Goal: Information Seeking & Learning: Find specific fact

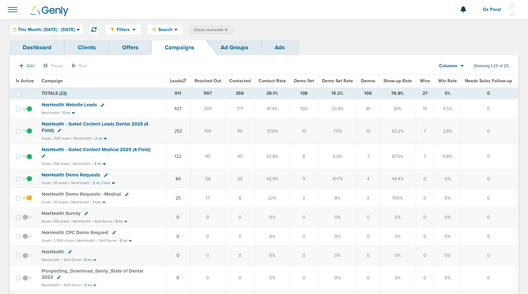
scroll to position [9, 0]
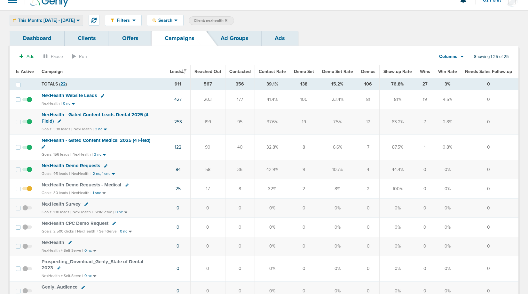
click at [63, 17] on div "This Month: [DATE] - [DATE]" at bounding box center [46, 20] width 73 height 11
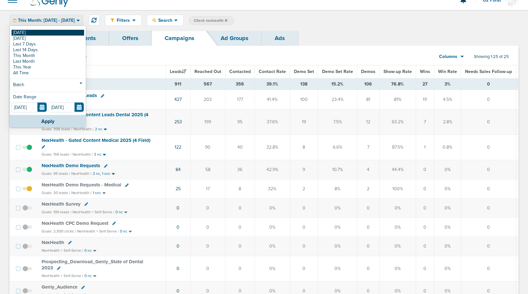
click at [51, 31] on link "[DATE]" at bounding box center [48, 33] width 73 height 6
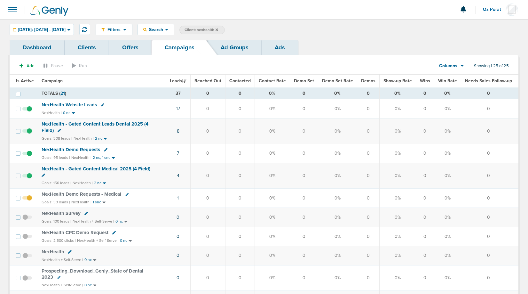
click at [218, 30] on icon at bounding box center [217, 29] width 3 height 3
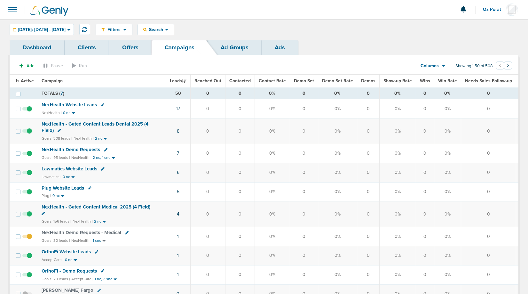
click at [10, 5] on span at bounding box center [12, 10] width 14 height 14
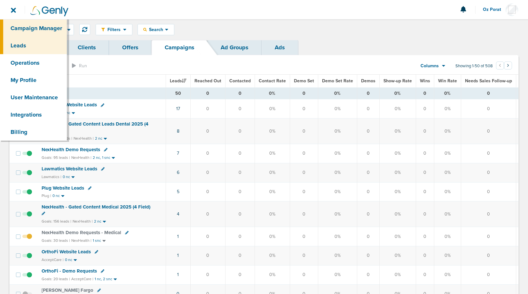
click at [25, 43] on link "Leads" at bounding box center [33, 45] width 67 height 17
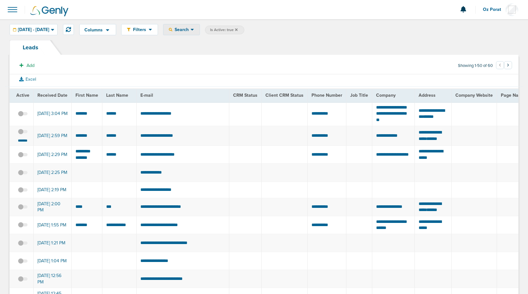
click at [191, 31] on span "Search" at bounding box center [181, 29] width 18 height 5
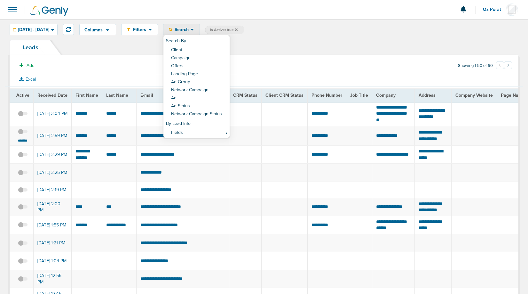
click at [288, 121] on td at bounding box center [285, 114] width 46 height 24
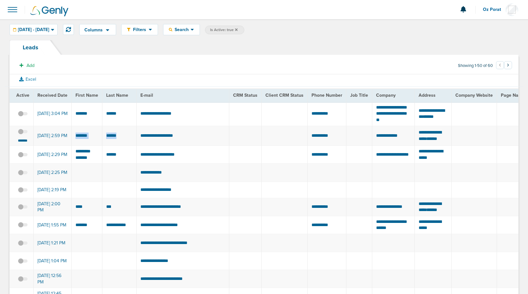
drag, startPoint x: 119, startPoint y: 137, endPoint x: 74, endPoint y: 137, distance: 45.4
click at [17, 11] on span at bounding box center [12, 10] width 14 height 14
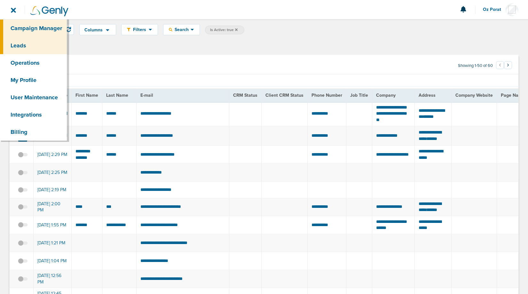
click at [21, 28] on link "Campaign Manager" at bounding box center [33, 28] width 67 height 17
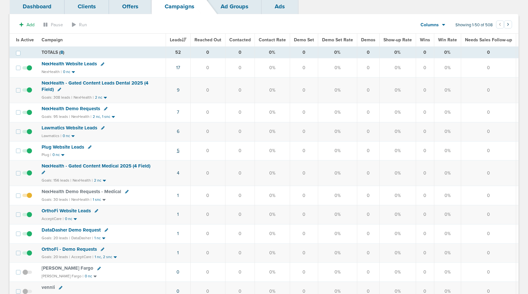
scroll to position [41, 0]
click at [177, 234] on td "1" at bounding box center [178, 233] width 25 height 19
click at [179, 233] on td "1" at bounding box center [178, 233] width 25 height 19
click at [177, 233] on link "1" at bounding box center [178, 232] width 2 height 5
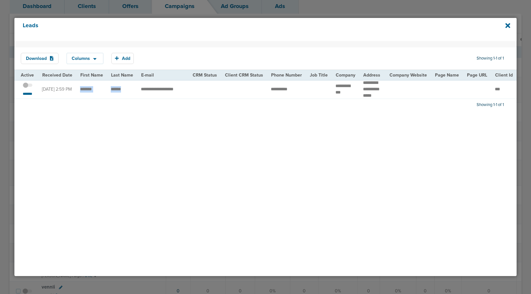
drag, startPoint x: 124, startPoint y: 93, endPoint x: 78, endPoint y: 92, distance: 46.1
click at [157, 93] on td "**********" at bounding box center [162, 89] width 51 height 19
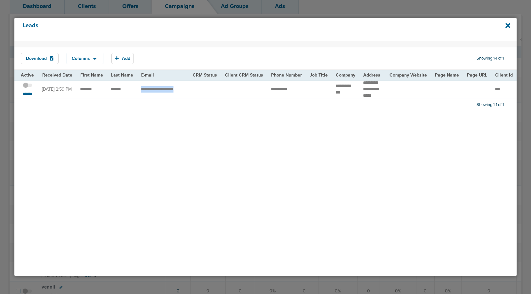
copy tr "**********"
drag, startPoint x: 122, startPoint y: 93, endPoint x: 79, endPoint y: 92, distance: 42.9
click at [162, 92] on td "**********" at bounding box center [162, 89] width 51 height 19
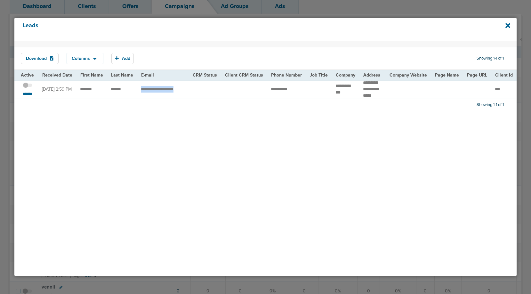
click at [162, 92] on td "**********" at bounding box center [162, 89] width 51 height 19
click at [285, 96] on td "**********" at bounding box center [286, 89] width 39 height 19
drag, startPoint x: 295, startPoint y: 92, endPoint x: 264, endPoint y: 92, distance: 31.7
click at [267, 92] on td "**********" at bounding box center [286, 89] width 39 height 19
click at [281, 91] on span "**********" at bounding box center [279, 89] width 17 height 4
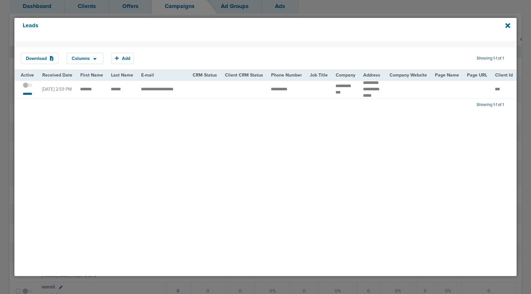
click at [281, 91] on span "**********" at bounding box center [279, 89] width 17 height 4
copy tr
click at [26, 86] on label at bounding box center [28, 85] width 10 height 6
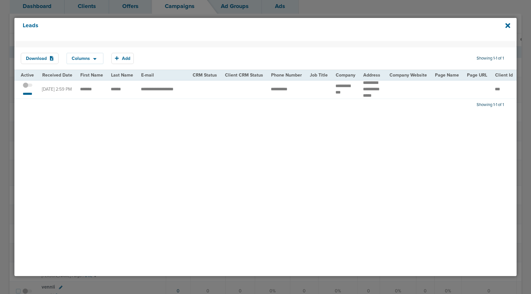
click at [28, 86] on input "checkbox" at bounding box center [28, 86] width 0 height 0
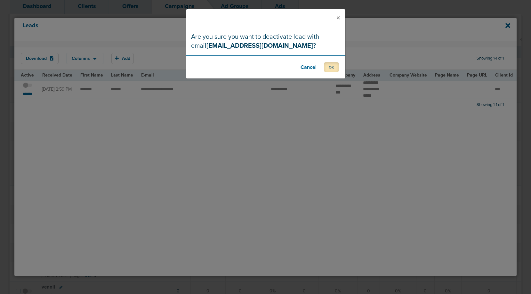
click at [334, 67] on button "OK" at bounding box center [331, 67] width 15 height 10
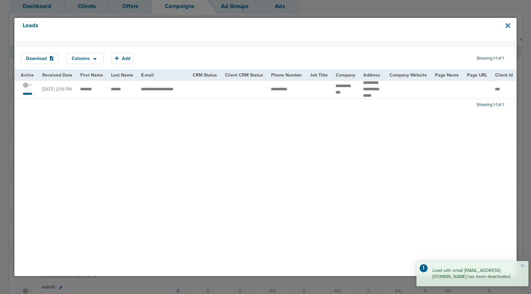
click at [505, 26] on icon at bounding box center [507, 25] width 5 height 7
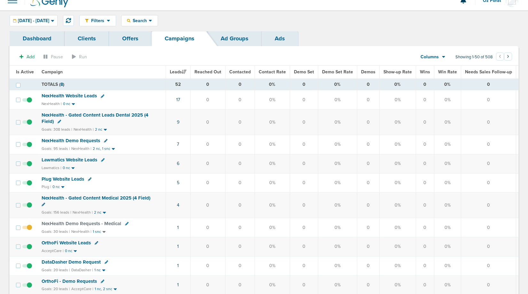
scroll to position [0, 0]
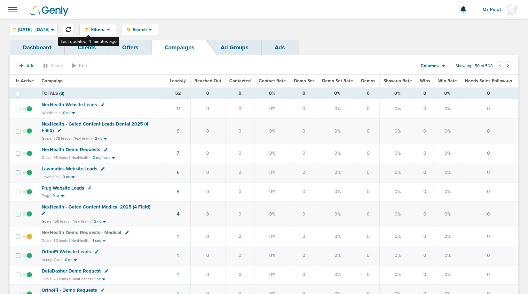
click at [74, 28] on button at bounding box center [68, 29] width 11 height 11
click at [49, 29] on span "09.26.2025 - 09.26.2025" at bounding box center [33, 30] width 31 height 4
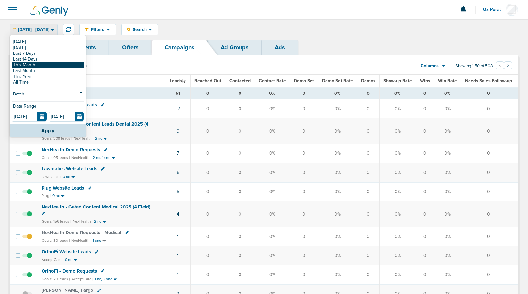
click at [47, 65] on link "This Month" at bounding box center [48, 65] width 73 height 6
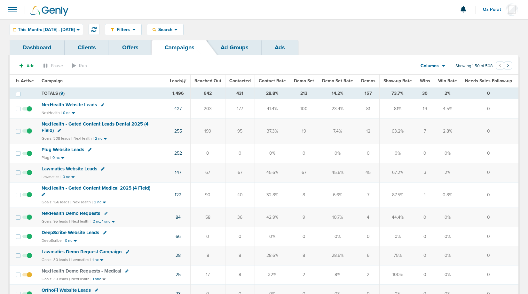
click at [367, 79] on span "Demos" at bounding box center [368, 80] width 14 height 5
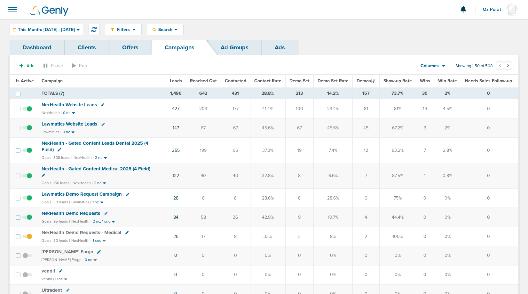
click at [300, 82] on span "Demo Set" at bounding box center [299, 80] width 20 height 5
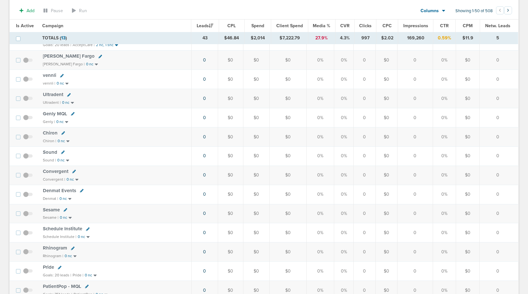
scroll to position [401, 0]
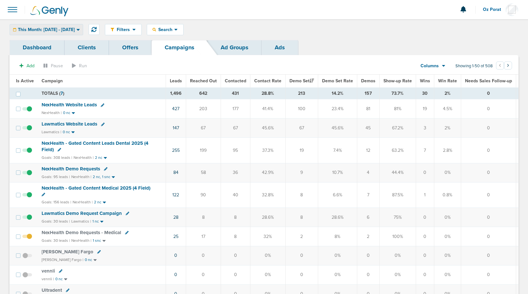
click at [70, 26] on div "This Month: [DATE] - [DATE]" at bounding box center [46, 29] width 73 height 11
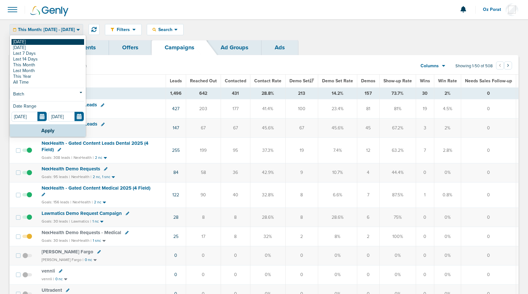
click at [48, 42] on link "[DATE]" at bounding box center [48, 42] width 73 height 6
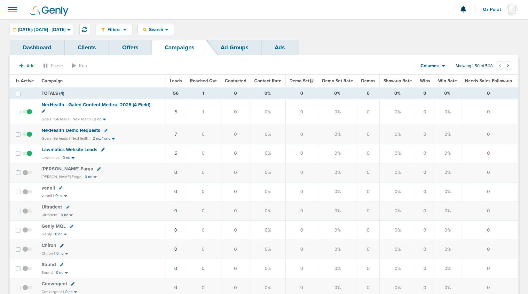
click at [443, 66] on icon at bounding box center [443, 66] width 3 height 2
click at [438, 75] on link "Media Stats" at bounding box center [448, 77] width 64 height 8
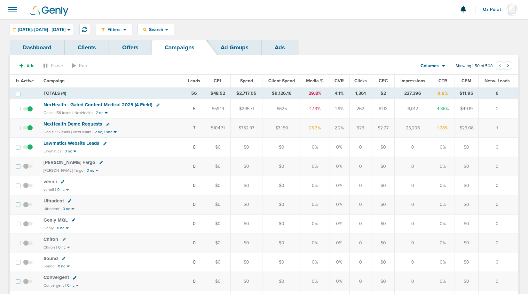
click at [193, 79] on span "Leads" at bounding box center [194, 80] width 12 height 5
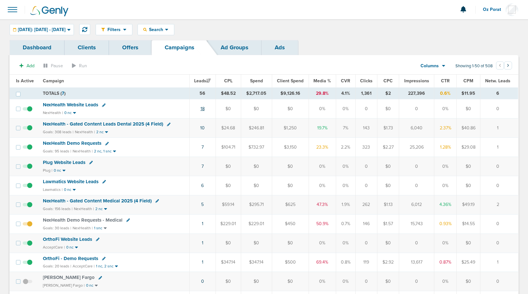
click at [204, 108] on link "18" at bounding box center [203, 108] width 4 height 5
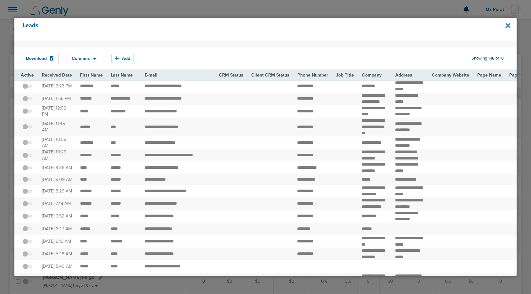
click at [507, 27] on icon at bounding box center [507, 25] width 5 height 7
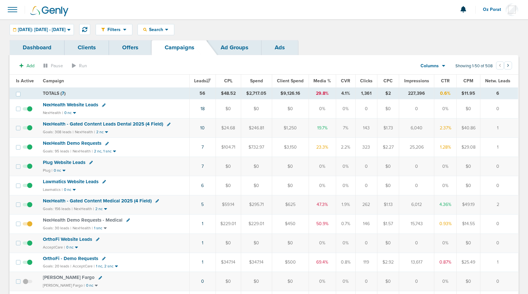
click at [83, 105] on span "NexHealth Website Leads" at bounding box center [70, 105] width 55 height 6
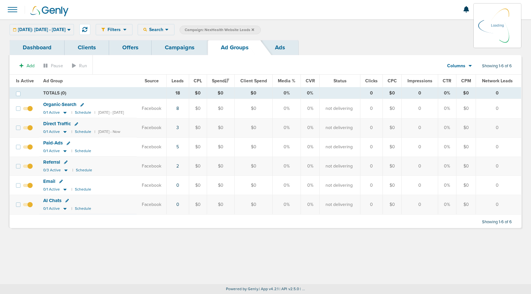
click at [70, 29] on div "[DATE]: [DATE] - [DATE] [DATE] [DATE] Last 7 Days Last 14 Days This Month Last …" at bounding box center [42, 29] width 64 height 11
click at [66, 32] on span "[DATE]: [DATE] - [DATE]" at bounding box center [42, 30] width 48 height 4
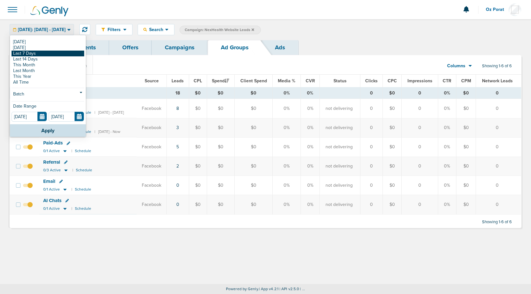
click at [51, 54] on link "Last 7 Days" at bounding box center [48, 54] width 73 height 6
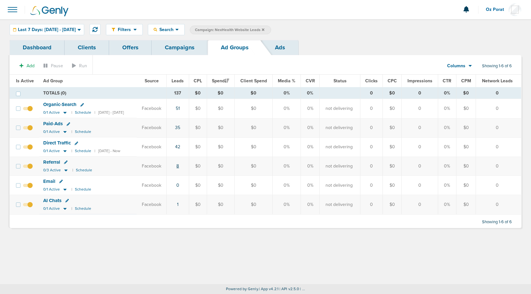
click at [179, 166] on link "8" at bounding box center [177, 165] width 3 height 5
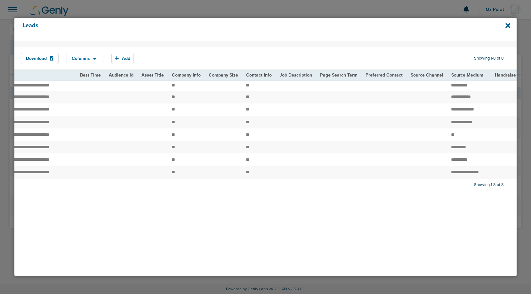
scroll to position [0, 812]
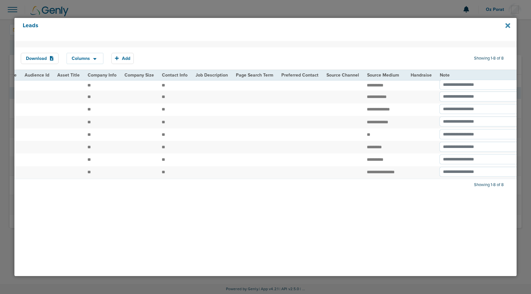
click at [506, 25] on icon at bounding box center [507, 25] width 5 height 7
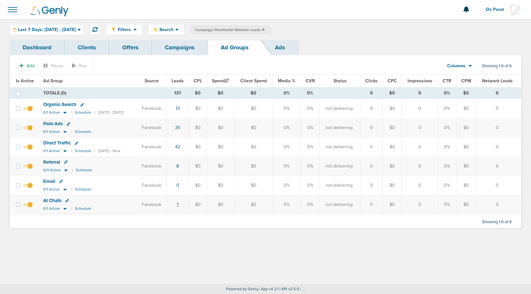
click at [178, 204] on link "1" at bounding box center [178, 204] width 2 height 5
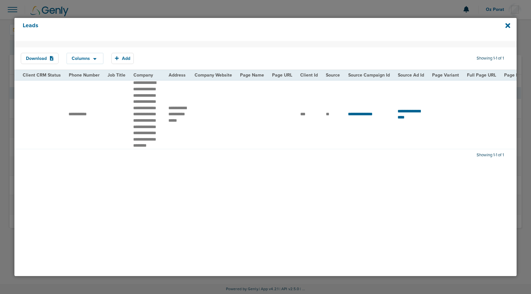
scroll to position [0, 219]
click at [507, 25] on icon at bounding box center [507, 25] width 5 height 5
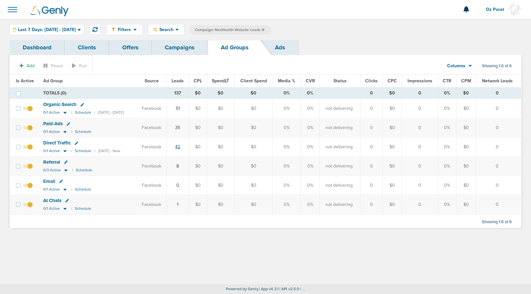
click at [180, 146] on link "42" at bounding box center [177, 146] width 5 height 5
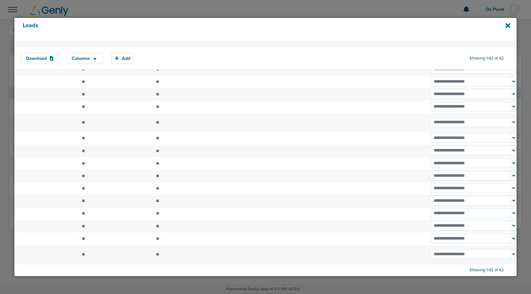
scroll to position [608, 0]
click at [509, 27] on icon at bounding box center [507, 25] width 5 height 5
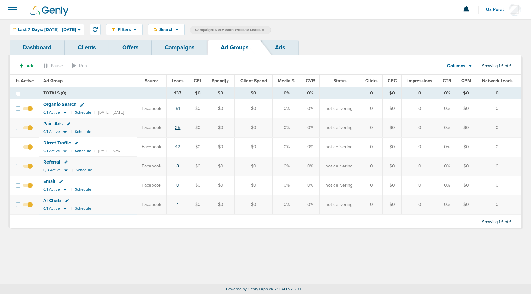
click at [180, 126] on link "35" at bounding box center [177, 127] width 5 height 5
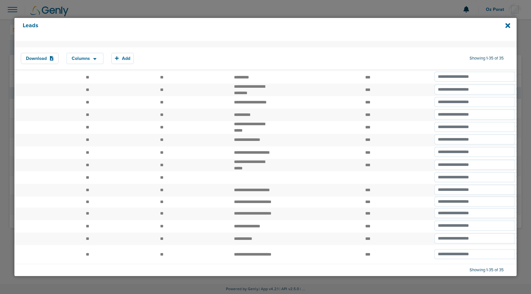
scroll to position [420, 0]
click at [509, 26] on icon at bounding box center [507, 25] width 5 height 7
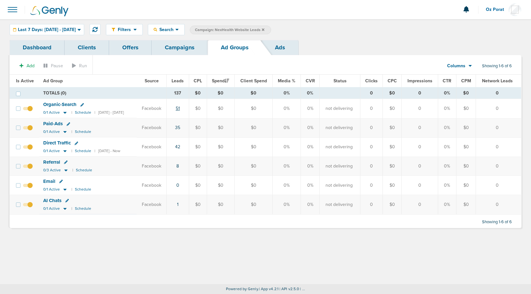
click at [180, 108] on link "51" at bounding box center [178, 108] width 4 height 5
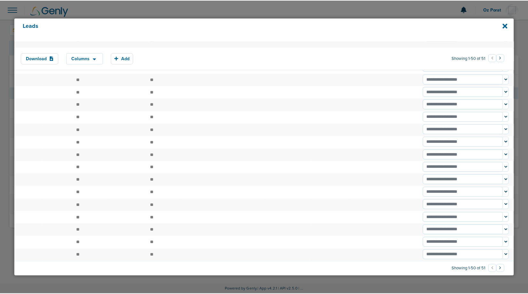
scroll to position [509, 0]
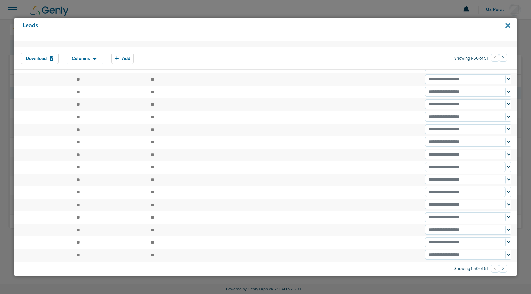
click at [506, 26] on icon at bounding box center [507, 25] width 5 height 5
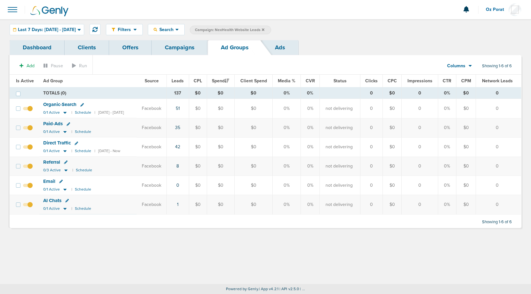
click at [188, 47] on link "Campaigns" at bounding box center [180, 47] width 56 height 15
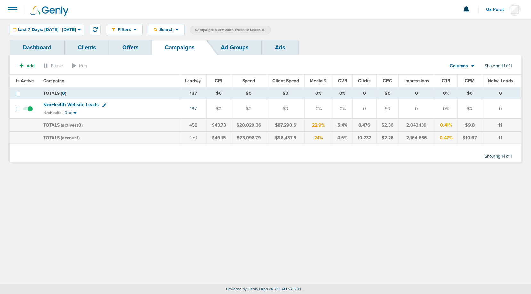
click at [264, 28] on icon at bounding box center [263, 29] width 3 height 3
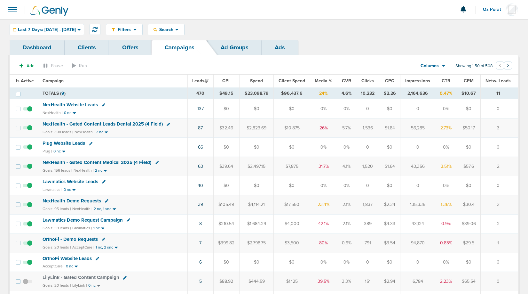
click at [17, 12] on span at bounding box center [12, 10] width 14 height 14
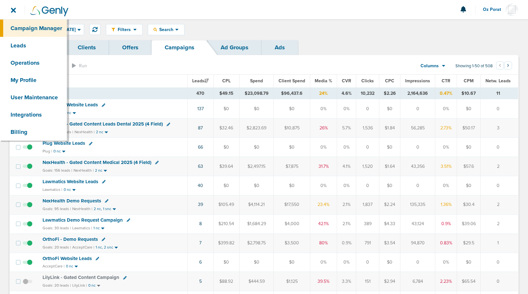
click at [25, 30] on link "Campaign Manager" at bounding box center [33, 28] width 67 height 17
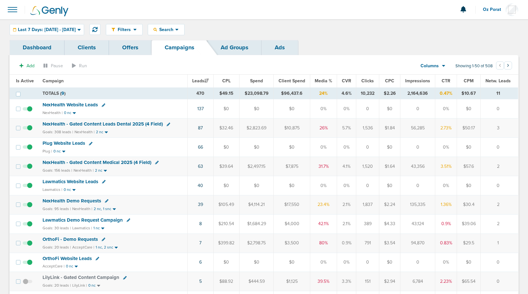
click at [9, 12] on span at bounding box center [12, 10] width 14 height 14
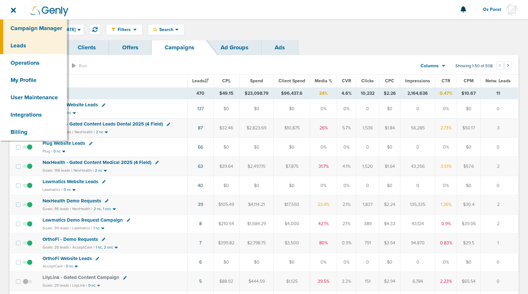
click at [20, 47] on link "Leads" at bounding box center [33, 45] width 67 height 17
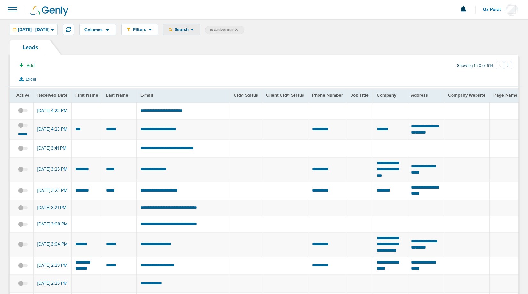
click at [200, 34] on div "Search" at bounding box center [181, 29] width 36 height 11
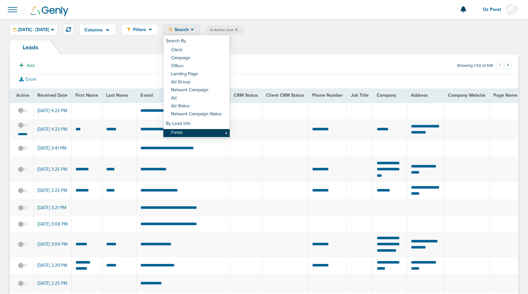
click at [217, 133] on link "Fields" at bounding box center [196, 133] width 66 height 8
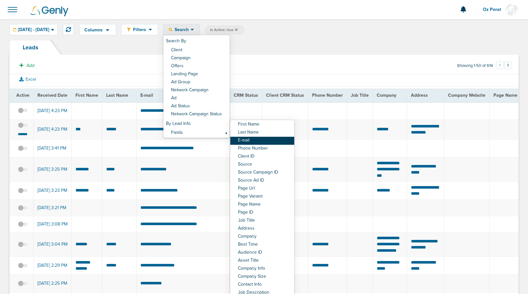
click at [266, 138] on link "E-mail" at bounding box center [262, 141] width 64 height 8
select select "email"
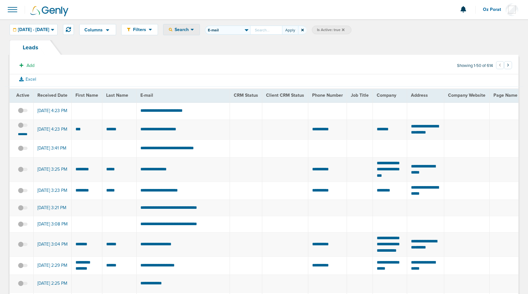
click at [282, 29] on input "First Name Last Name E-mail Phone Number Client ID Source Source Campaign ID So…" at bounding box center [266, 30] width 32 height 9
type input "[EMAIL_ADDRESS][DOMAIN_NAME]"
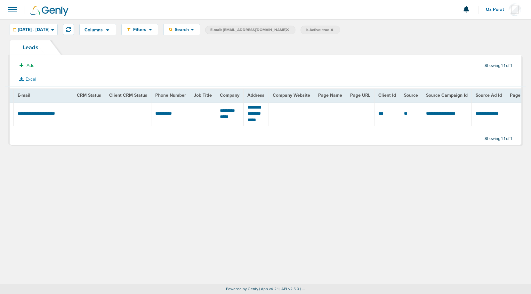
scroll to position [0, 0]
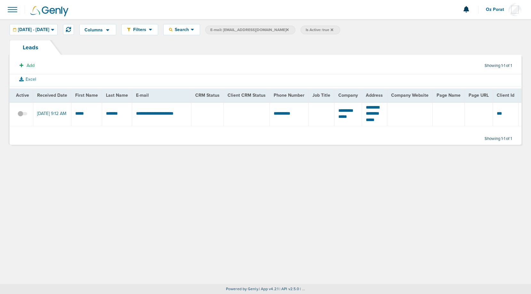
click at [275, 30] on span "E-mail: [EMAIL_ADDRESS][DOMAIN_NAME]" at bounding box center [249, 29] width 78 height 5
select select "email"
click at [282, 31] on input "[EMAIL_ADDRESS][DOMAIN_NAME]" at bounding box center [266, 30] width 32 height 9
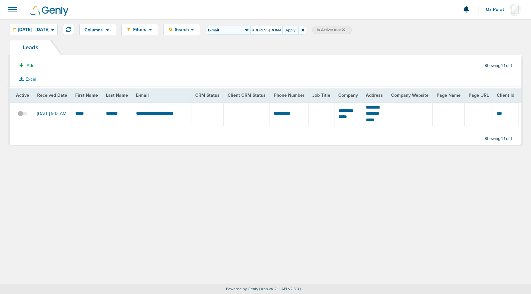
scroll to position [0, 12]
type input "[EMAIL_ADDRESS][DOMAIN_NAME]"
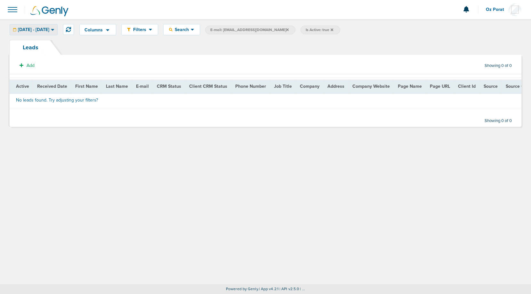
click at [49, 30] on span "[DATE] - [DATE]" at bounding box center [33, 30] width 31 height 4
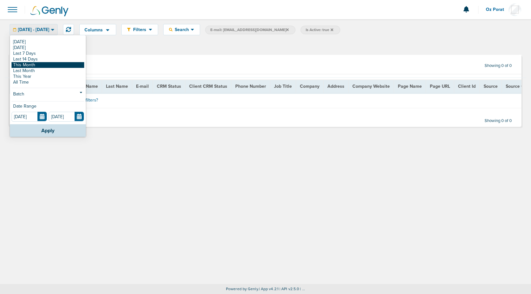
click at [33, 66] on link "This Month" at bounding box center [48, 65] width 73 height 6
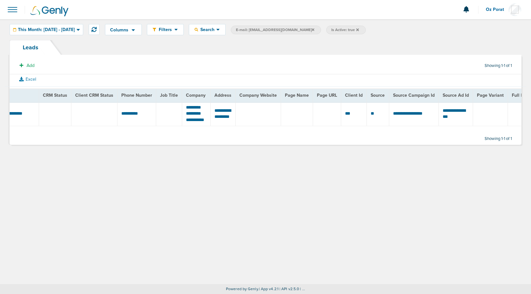
scroll to position [0, 150]
click at [291, 28] on span "E-mail: [EMAIL_ADDRESS][DOMAIN_NAME]" at bounding box center [275, 29] width 78 height 5
select select "email"
click at [308, 29] on input "[EMAIL_ADDRESS][DOMAIN_NAME]" at bounding box center [292, 30] width 32 height 9
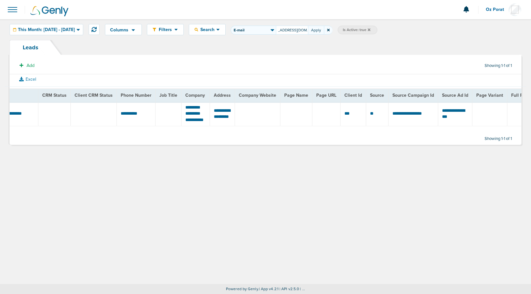
click at [308, 29] on input "[EMAIL_ADDRESS][DOMAIN_NAME]" at bounding box center [292, 30] width 32 height 9
type input "[EMAIL_ADDRESS][DOMAIN_NAME]"
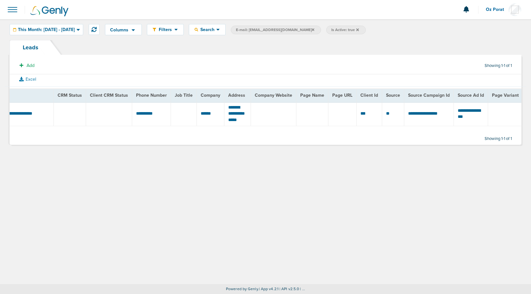
scroll to position [0, 140]
click at [284, 32] on span "E-mail: [EMAIL_ADDRESS][DOMAIN_NAME]" at bounding box center [275, 29] width 78 height 5
select select "email"
click at [308, 32] on input "[EMAIL_ADDRESS][DOMAIN_NAME]" at bounding box center [292, 30] width 32 height 9
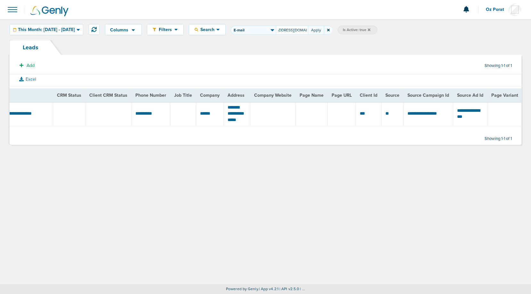
click at [308, 32] on input "[EMAIL_ADDRESS][DOMAIN_NAME]" at bounding box center [292, 30] width 32 height 9
type input "[EMAIL_ADDRESS][DOMAIN_NAME]"
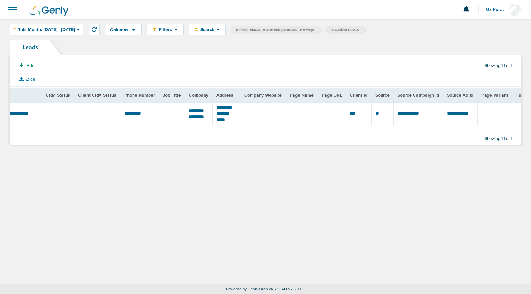
click at [285, 29] on span "E-mail: [EMAIL_ADDRESS][DOMAIN_NAME]" at bounding box center [275, 29] width 78 height 5
select select "email"
click at [305, 29] on input "[EMAIL_ADDRESS][DOMAIN_NAME]" at bounding box center [292, 30] width 32 height 9
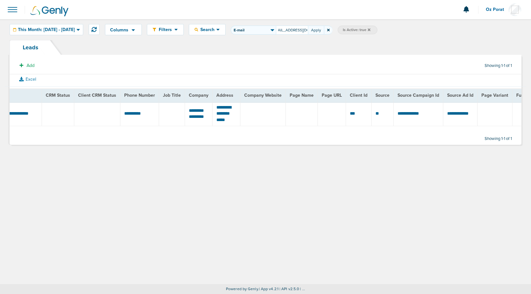
scroll to position [0, 12]
type input "[EMAIL_ADDRESS][DOMAIN_NAME]"
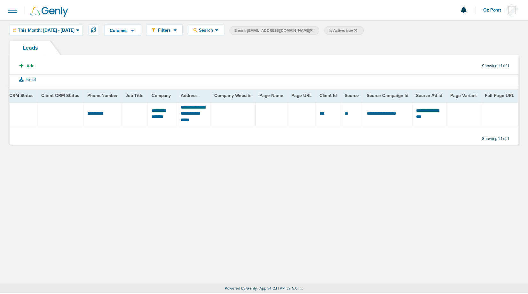
scroll to position [0, 215]
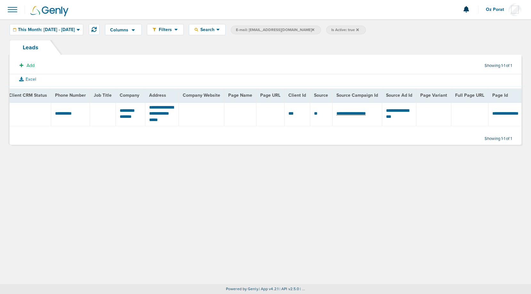
click at [355, 115] on span "**********" at bounding box center [350, 113] width 29 height 4
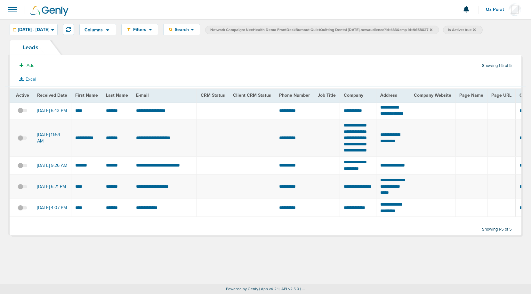
click at [432, 27] on span "Network Campaign: NexHealth Demo FrontDeskBurnout QuietQuitting Dental [DATE]-n…" at bounding box center [321, 29] width 222 height 5
click at [432, 29] on icon at bounding box center [431, 29] width 3 height 3
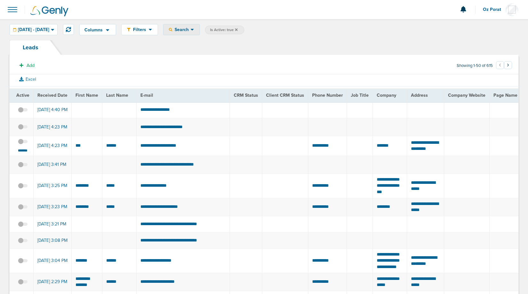
click at [191, 30] on span "Search" at bounding box center [181, 29] width 18 height 5
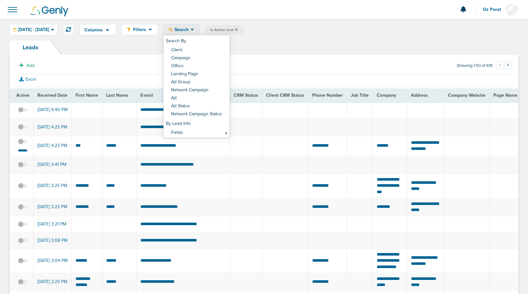
click at [329, 122] on td at bounding box center [327, 127] width 39 height 18
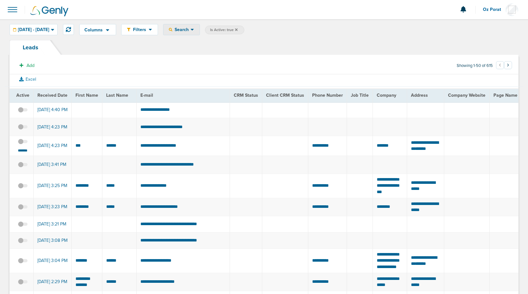
click at [194, 29] on icon at bounding box center [193, 29] width 4 height 5
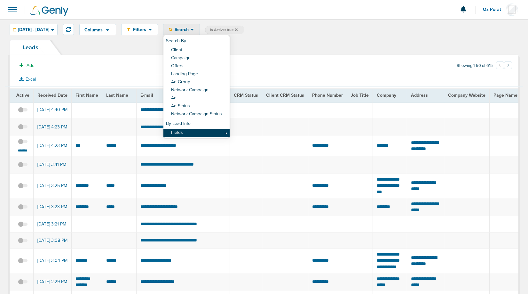
click at [206, 132] on link "Fields" at bounding box center [196, 133] width 66 height 8
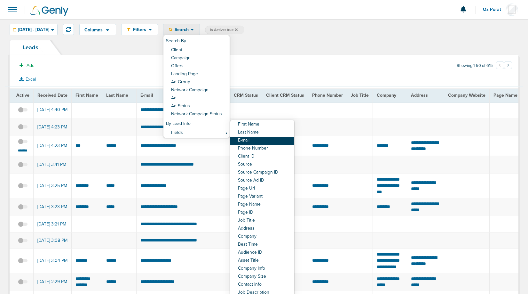
drag, startPoint x: 264, startPoint y: 135, endPoint x: 265, endPoint y: 140, distance: 5.6
click at [265, 140] on div "First Name Last Name E-mail Phone Number Client ID Source Source Campaign ID So…" at bounding box center [262, 244] width 64 height 249
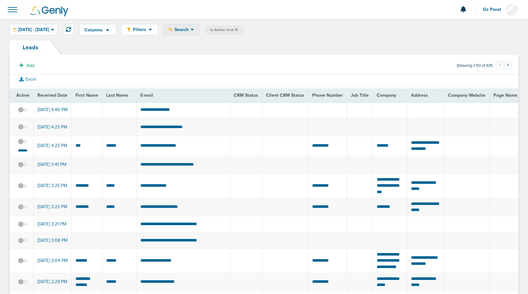
click at [191, 28] on span "Search" at bounding box center [181, 29] width 18 height 5
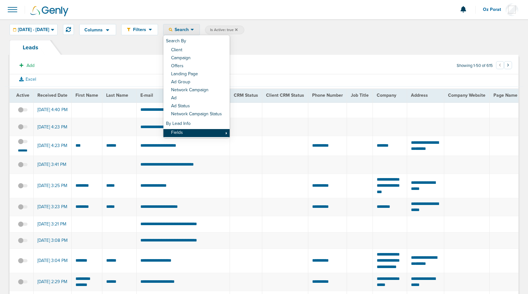
click at [222, 134] on link "Fields" at bounding box center [196, 133] width 66 height 8
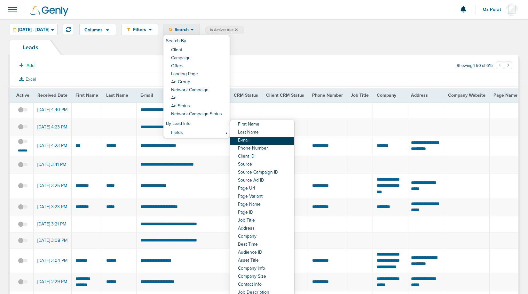
click at [259, 140] on link "E-mail" at bounding box center [262, 141] width 64 height 8
select select "email"
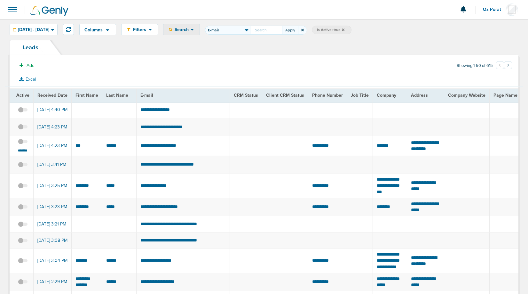
click at [282, 30] on input "First Name Last Name E-mail Phone Number Client ID Source Source Campaign ID So…" at bounding box center [266, 30] width 32 height 9
type input "[EMAIL_ADDRESS][DOMAIN_NAME]"
click at [298, 31] on button "Apply" at bounding box center [290, 30] width 16 height 9
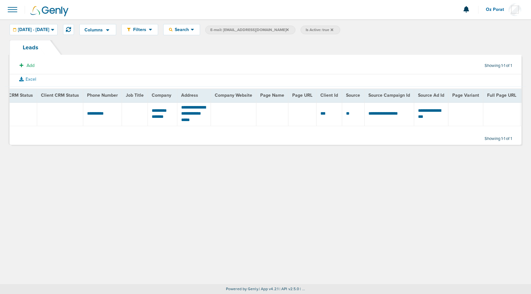
scroll to position [0, 184]
click at [270, 28] on span "E-mail: [EMAIL_ADDRESS][DOMAIN_NAME]" at bounding box center [249, 29] width 78 height 5
select select "email"
click at [282, 32] on input "[EMAIL_ADDRESS][DOMAIN_NAME]" at bounding box center [266, 30] width 32 height 9
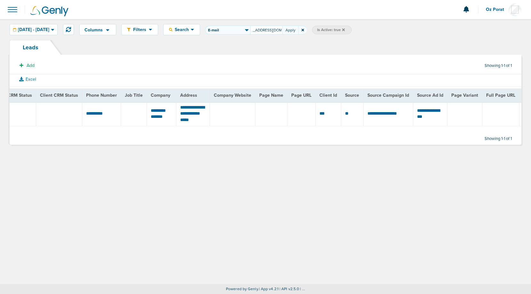
click at [282, 32] on input "[EMAIL_ADDRESS][DOMAIN_NAME]" at bounding box center [266, 30] width 32 height 9
type input "[EMAIL_ADDRESS][DOMAIN_NAME]"
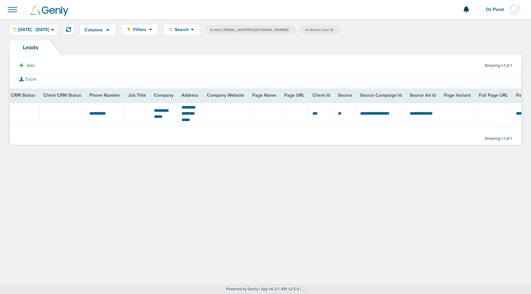
click at [270, 32] on span "E-mail: [EMAIL_ADDRESS][DOMAIN_NAME]" at bounding box center [249, 29] width 78 height 5
select select "email"
click at [274, 33] on input "[EMAIL_ADDRESS][DOMAIN_NAME]" at bounding box center [266, 30] width 32 height 9
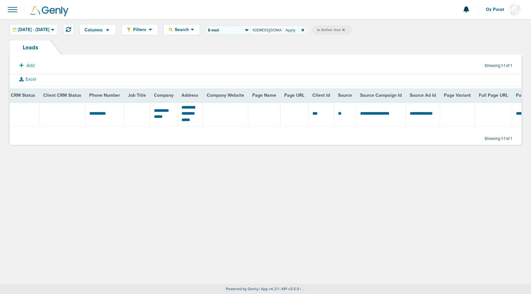
scroll to position [0, 22]
type input "[EMAIL_ADDRESS][DOMAIN_NAME]"
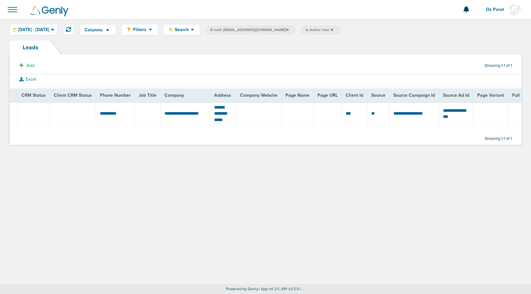
click at [272, 28] on span "E-mail: [EMAIL_ADDRESS][DOMAIN_NAME]" at bounding box center [249, 29] width 78 height 5
select select "email"
click at [282, 31] on input "[EMAIL_ADDRESS][DOMAIN_NAME]" at bounding box center [266, 30] width 32 height 9
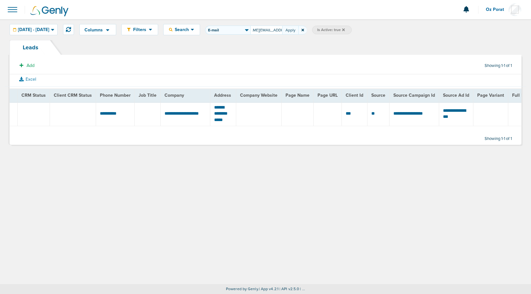
scroll to position [0, 23]
type input "[PERSON_NAME][EMAIL_ADDRESS][PERSON_NAME][DOMAIN_NAME]"
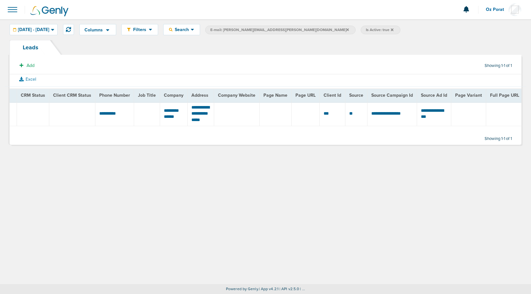
click at [276, 29] on span "E-mail: [PERSON_NAME][EMAIL_ADDRESS][PERSON_NAME][DOMAIN_NAME]" at bounding box center [279, 29] width 139 height 5
select select "email"
click at [278, 30] on input "[PERSON_NAME][EMAIL_ADDRESS][PERSON_NAME][DOMAIN_NAME]" at bounding box center [266, 30] width 32 height 9
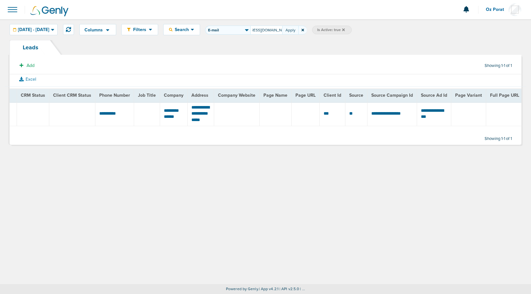
scroll to position [0, 15]
type input "[EMAIL_ADDRESS][DOMAIN_NAME]"
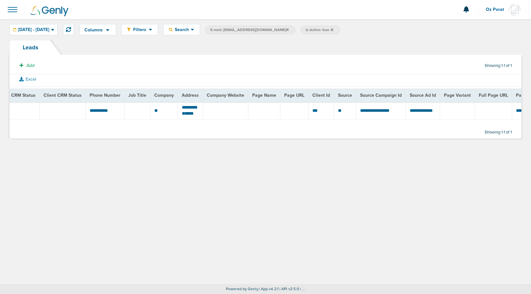
click at [263, 31] on span "E-mail: [EMAIL_ADDRESS][DOMAIN_NAME]" at bounding box center [249, 29] width 78 height 5
select select "email"
click at [282, 31] on input "[EMAIL_ADDRESS][DOMAIN_NAME]" at bounding box center [266, 30] width 32 height 9
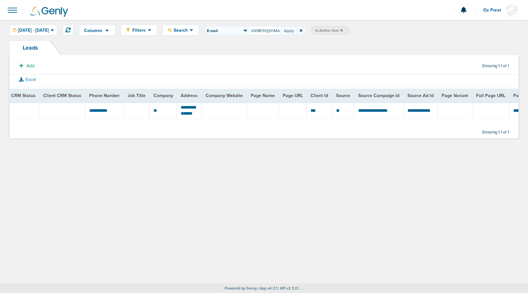
scroll to position [0, 12]
type input "[EMAIL_ADDRESS][DOMAIN_NAME]"
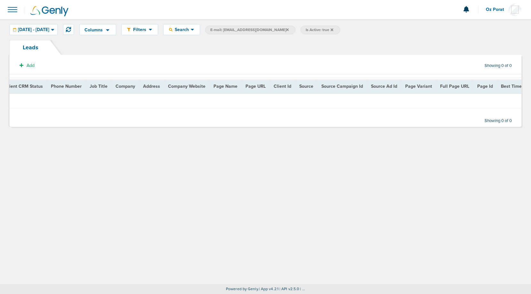
click at [17, 8] on span at bounding box center [12, 10] width 14 height 14
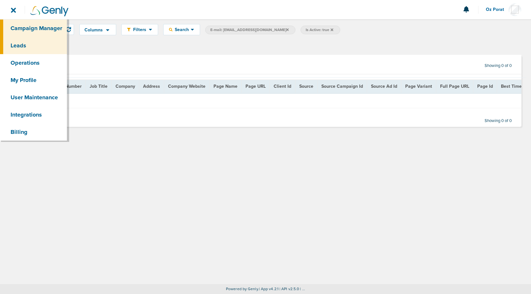
click at [23, 24] on link "Campaign Manager" at bounding box center [33, 28] width 67 height 17
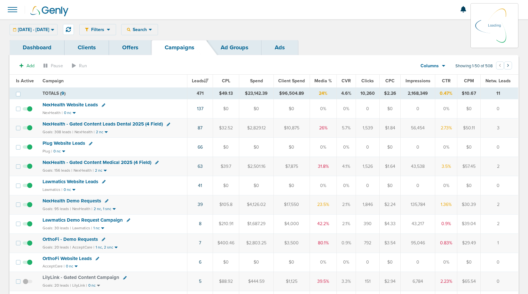
click at [165, 30] on div "Filters Active Only Settings Status Active Inactive Objectives MQL SQL Traffic …" at bounding box center [298, 29] width 439 height 11
click at [149, 28] on span "Search" at bounding box center [140, 29] width 18 height 5
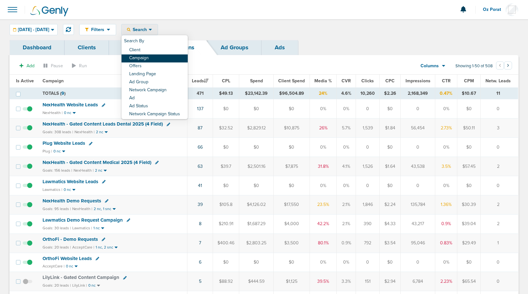
click at [170, 57] on link "Campaign" at bounding box center [155, 58] width 66 height 8
select select "cmpName"
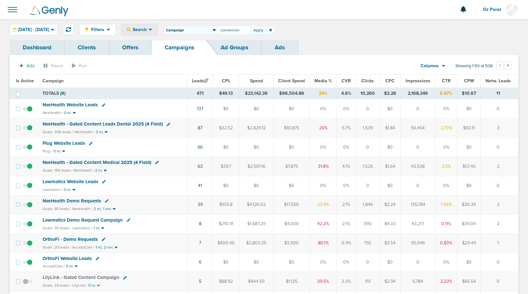
type input "conversion"
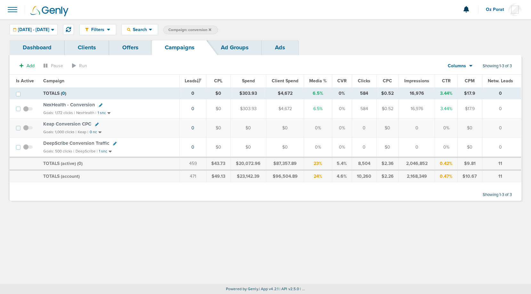
click at [40, 45] on link "Dashboard" at bounding box center [37, 47] width 55 height 15
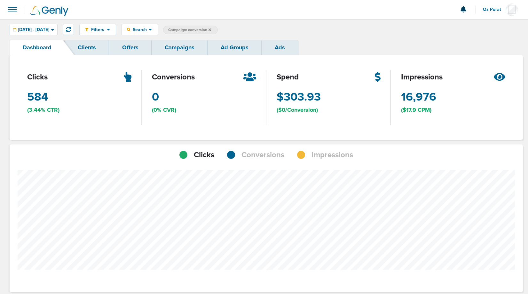
scroll to position [452, 509]
click at [273, 154] on span "Conversions" at bounding box center [263, 154] width 43 height 11
click at [203, 153] on span "Clicks" at bounding box center [204, 154] width 20 height 11
click at [149, 30] on span "Search" at bounding box center [140, 29] width 18 height 5
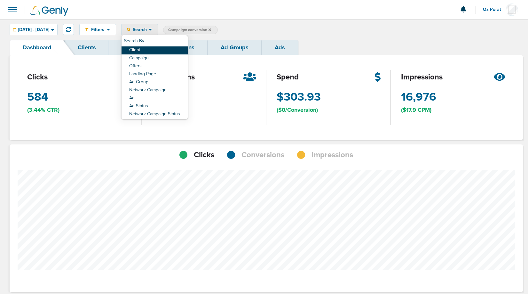
click at [164, 49] on link "Client" at bounding box center [155, 50] width 66 height 8
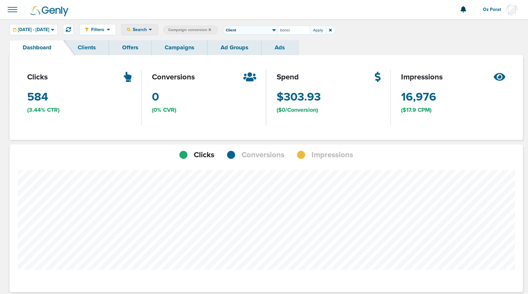
type input "bonsi"
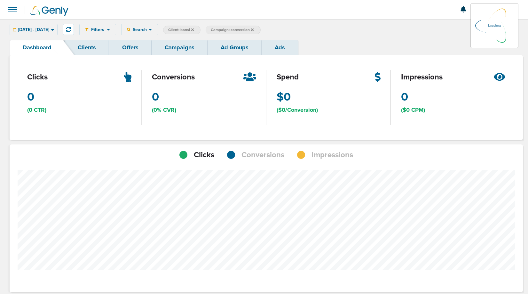
scroll to position [452, 509]
click at [194, 29] on span "Client: bonsi" at bounding box center [181, 29] width 26 height 5
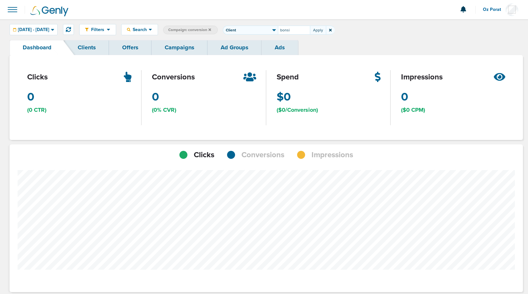
click at [310, 31] on input "bonsi" at bounding box center [294, 30] width 32 height 9
type input "bonsai"
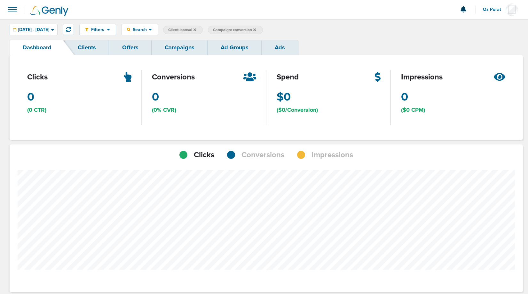
click at [256, 28] on icon at bounding box center [254, 30] width 3 height 4
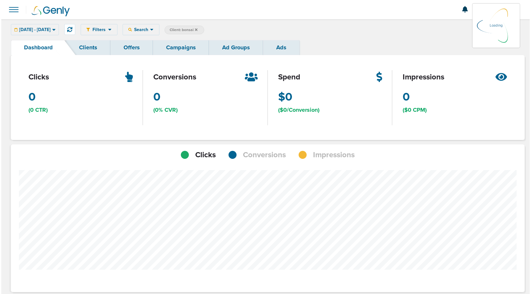
scroll to position [487, 509]
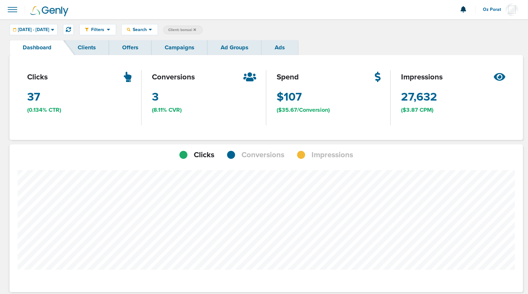
click at [173, 44] on link "Campaigns" at bounding box center [180, 47] width 56 height 15
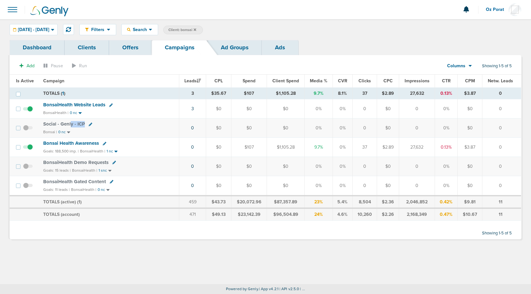
drag, startPoint x: 70, startPoint y: 123, endPoint x: 96, endPoint y: 126, distance: 25.7
click at [96, 126] on div "Social - Genly - ICP" at bounding box center [109, 124] width 132 height 6
click at [62, 122] on span "Social - Genly - ICP" at bounding box center [64, 124] width 42 height 6
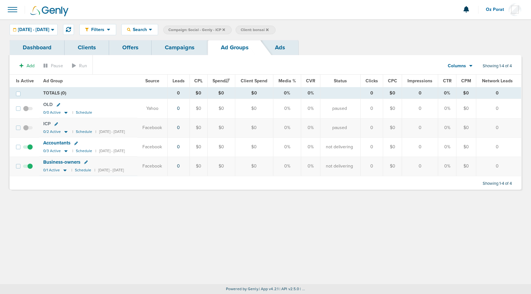
click at [36, 21] on div "Filters Active Only Settings Status Active Inactive Objectives MQL SQL Traffic …" at bounding box center [265, 29] width 531 height 21
click at [36, 28] on span "[DATE] - [DATE]" at bounding box center [33, 30] width 31 height 4
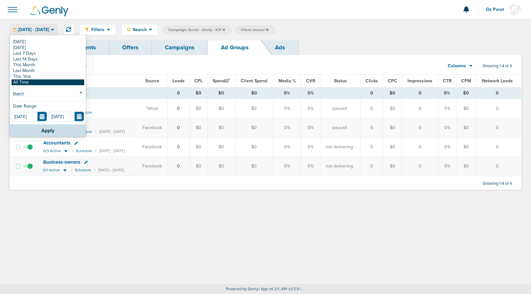
drag, startPoint x: 28, startPoint y: 91, endPoint x: 28, endPoint y: 83, distance: 7.7
click at [28, 83] on div "[DATE] [DATE] Last 7 Days Last 14 Days This Month Last Month This Year All Time…" at bounding box center [48, 80] width 76 height 88
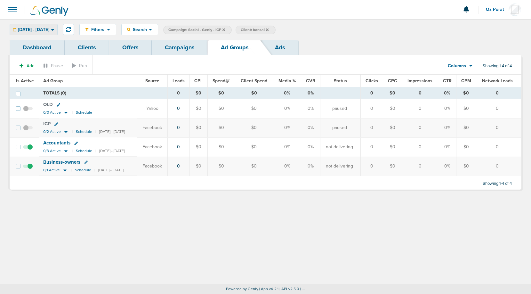
click at [43, 31] on span "[DATE] - [DATE]" at bounding box center [33, 30] width 31 height 4
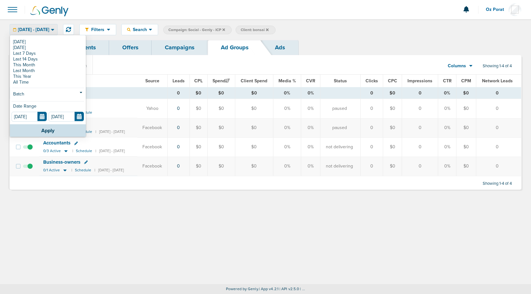
click at [31, 85] on div "[DATE] [DATE] Last 7 Days Last 14 Days This Month Last Month This Year All Time…" at bounding box center [48, 80] width 76 height 88
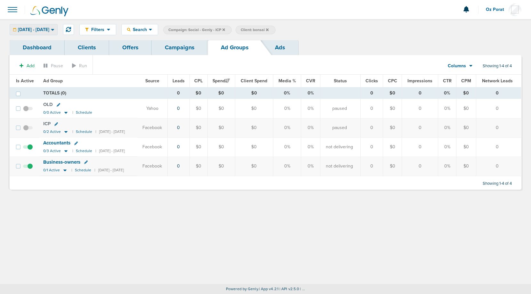
click at [44, 30] on span "[DATE] - [DATE]" at bounding box center [33, 30] width 31 height 4
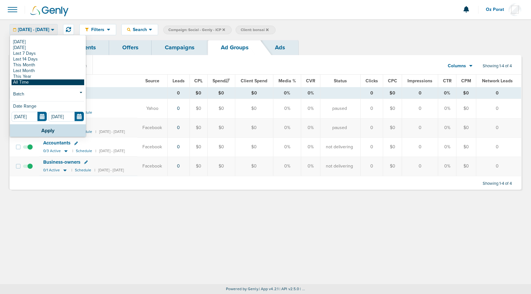
click at [33, 82] on link "All Time" at bounding box center [48, 82] width 73 height 6
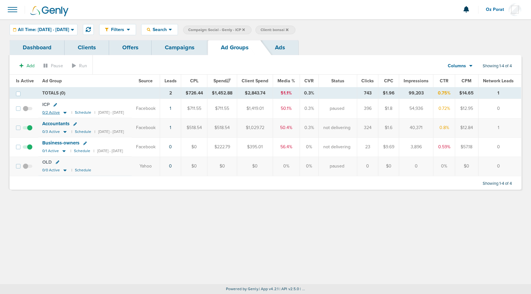
click at [50, 113] on span "0/2 Active" at bounding box center [51, 112] width 18 height 5
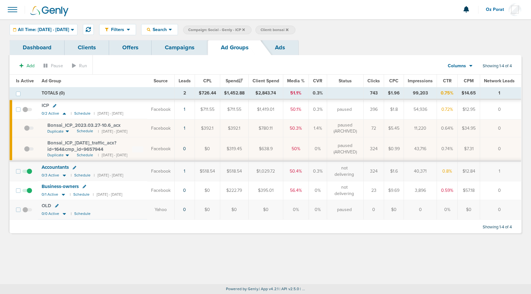
click at [91, 123] on span "Bonsai_ ICP_ 2023.03.27-10.6_ acx" at bounding box center [83, 125] width 73 height 6
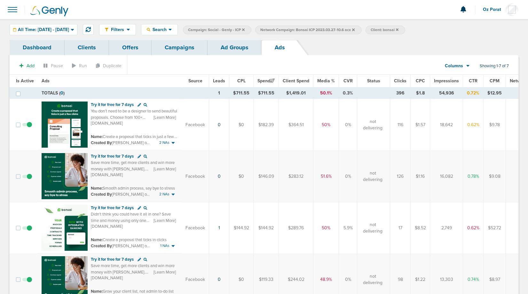
click at [183, 47] on link "Campaigns" at bounding box center [180, 47] width 56 height 15
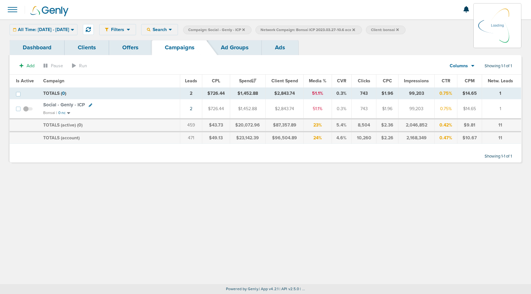
click at [355, 29] on icon at bounding box center [353, 29] width 3 height 3
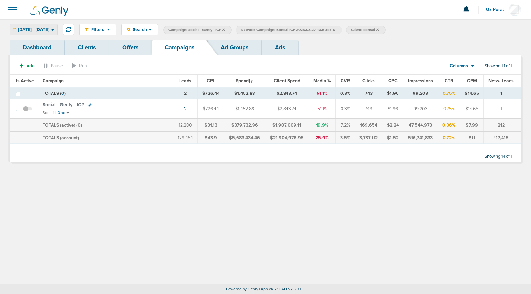
click at [49, 28] on span "01.01.2015 - 09.26.2025" at bounding box center [33, 30] width 31 height 4
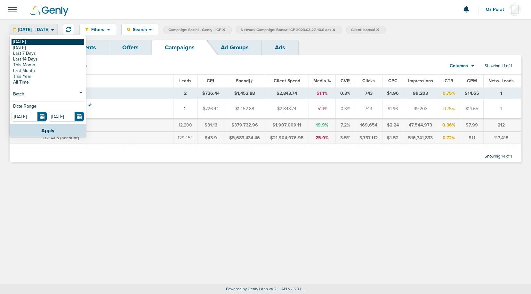
click at [35, 42] on link "[DATE]" at bounding box center [48, 42] width 73 height 6
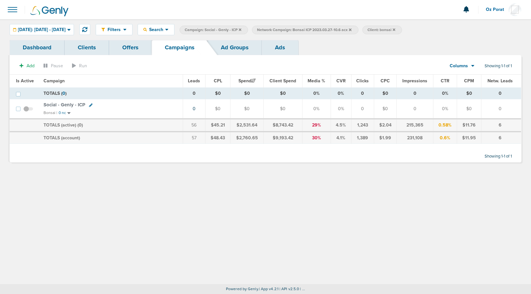
click at [351, 28] on icon at bounding box center [350, 29] width 3 height 3
click at [285, 28] on icon at bounding box center [283, 30] width 3 height 4
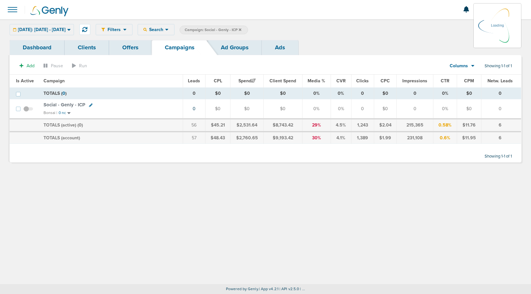
click at [241, 29] on icon at bounding box center [240, 29] width 3 height 3
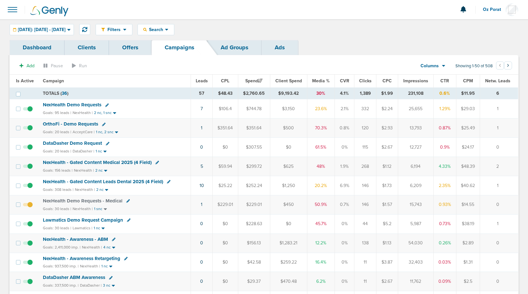
click at [205, 81] on span "Leads" at bounding box center [202, 80] width 12 height 5
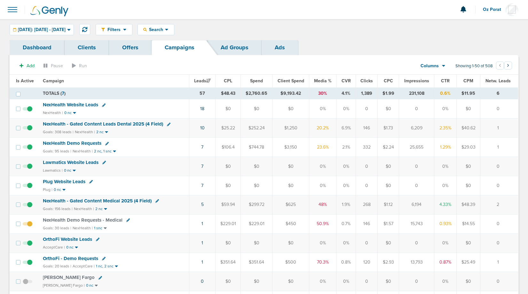
click at [204, 162] on td "7" at bounding box center [202, 166] width 26 height 19
click at [203, 166] on link "7" at bounding box center [202, 165] width 2 height 5
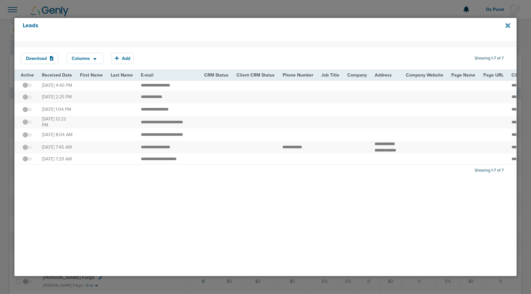
click at [507, 23] on icon at bounding box center [507, 25] width 5 height 7
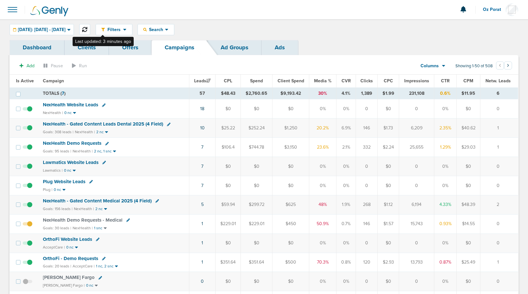
click at [87, 30] on icon at bounding box center [84, 29] width 5 height 5
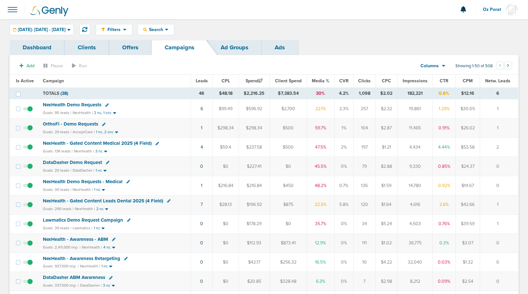
click at [10, 9] on span at bounding box center [12, 10] width 14 height 14
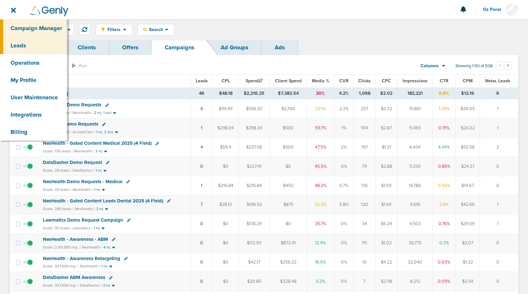
click at [28, 42] on link "Leads" at bounding box center [33, 45] width 67 height 17
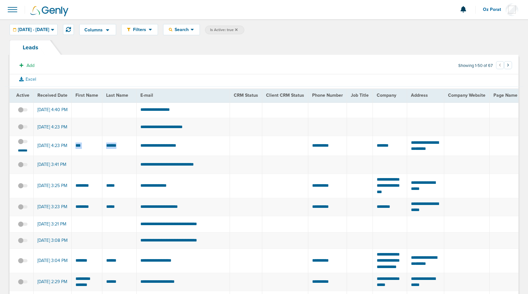
drag, startPoint x: 120, startPoint y: 150, endPoint x: 75, endPoint y: 150, distance: 45.4
click at [154, 148] on td "**********" at bounding box center [183, 146] width 94 height 20
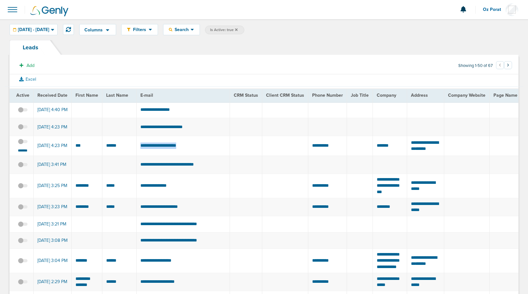
copy tr "**********"
drag, startPoint x: 341, startPoint y: 148, endPoint x: 295, endPoint y: 148, distance: 45.7
